Goal: Transaction & Acquisition: Purchase product/service

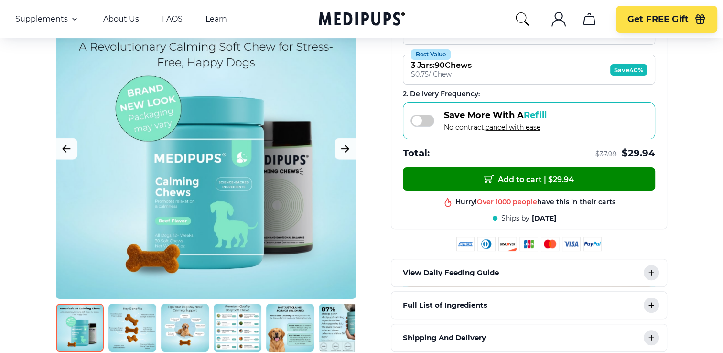
scroll to position [239, 0]
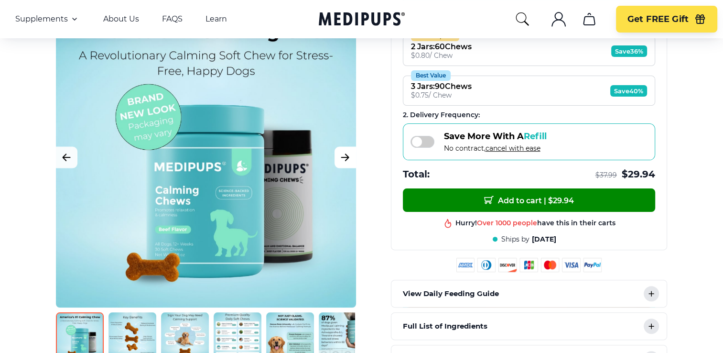
click at [340, 156] on icon "Next Image" at bounding box center [344, 157] width 11 height 12
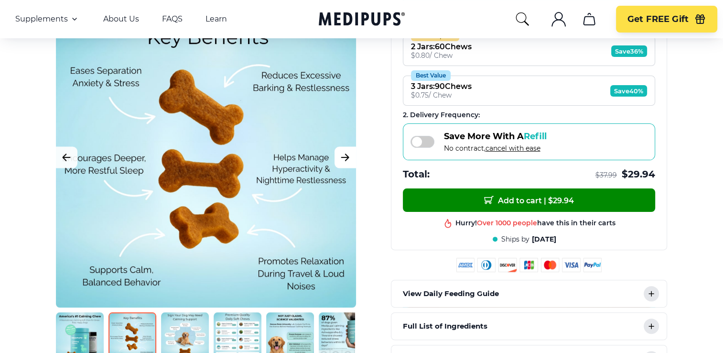
click at [343, 154] on icon "Next Image" at bounding box center [344, 157] width 11 height 12
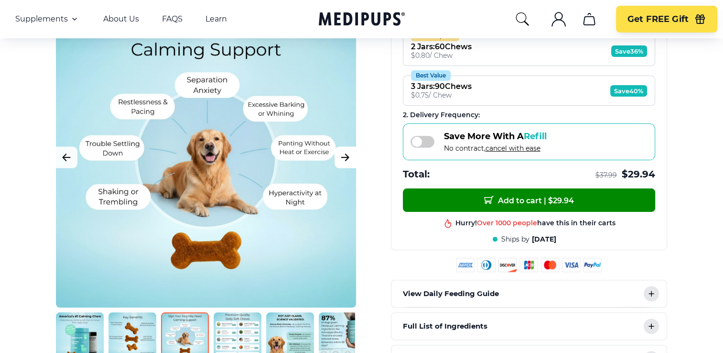
click at [343, 154] on icon "Next Image" at bounding box center [344, 157] width 11 height 12
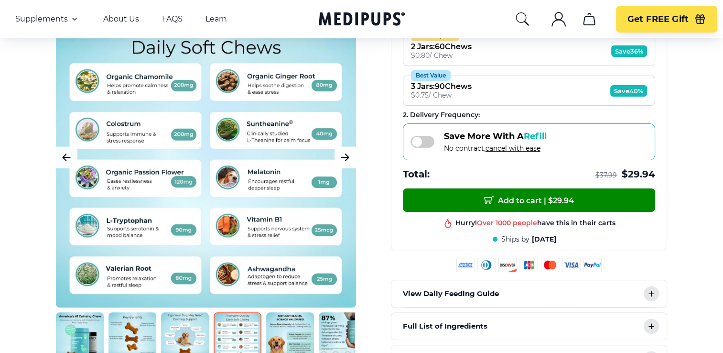
click at [343, 153] on icon "Next Image" at bounding box center [344, 157] width 11 height 12
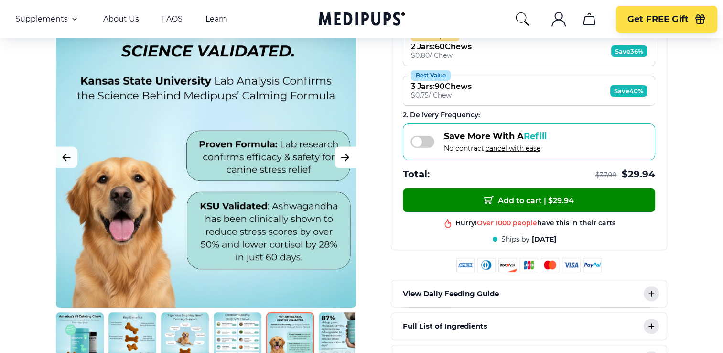
click at [343, 153] on icon "Next Image" at bounding box center [344, 157] width 11 height 12
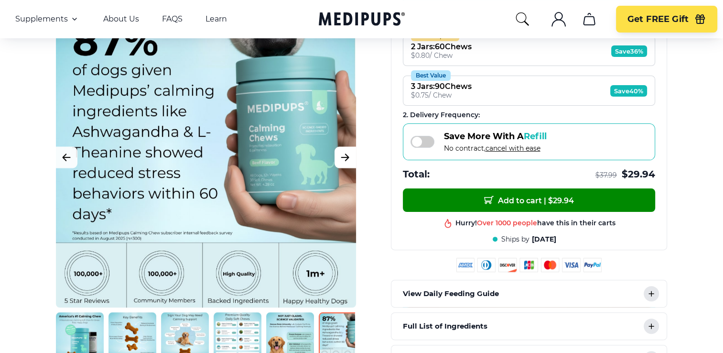
click at [343, 153] on icon "Next Image" at bounding box center [344, 157] width 11 height 12
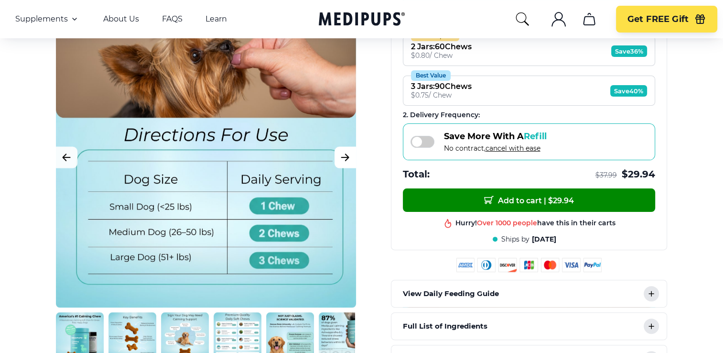
click at [343, 153] on icon "Next Image" at bounding box center [344, 157] width 11 height 12
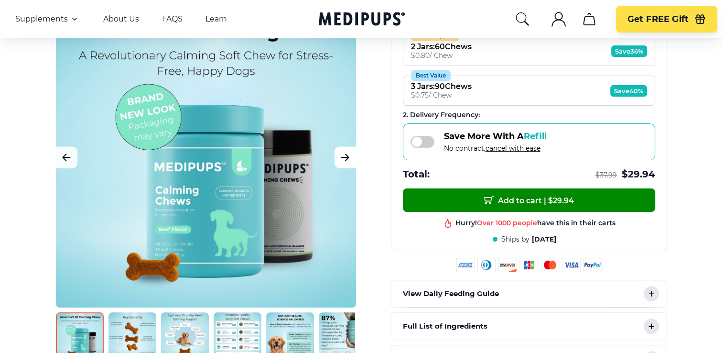
click at [343, 153] on icon "Next Image" at bounding box center [344, 157] width 11 height 12
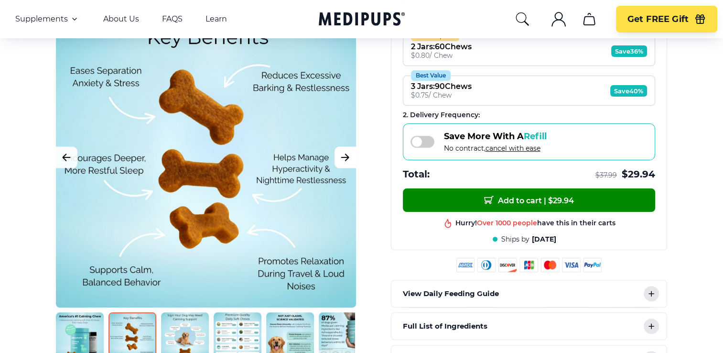
click at [343, 153] on icon "Next Image" at bounding box center [344, 157] width 11 height 12
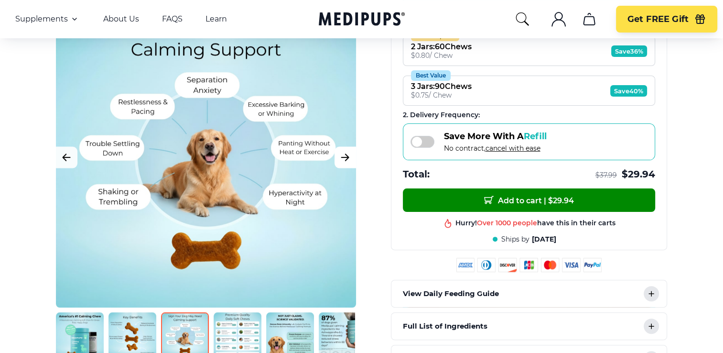
click at [343, 153] on icon "Next Image" at bounding box center [344, 157] width 11 height 12
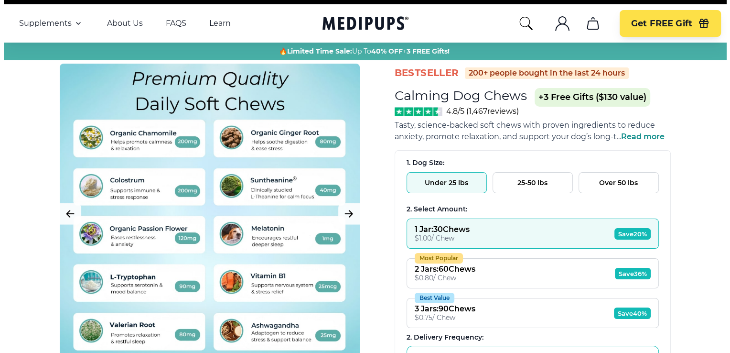
scroll to position [0, 0]
